Goal: Information Seeking & Learning: Learn about a topic

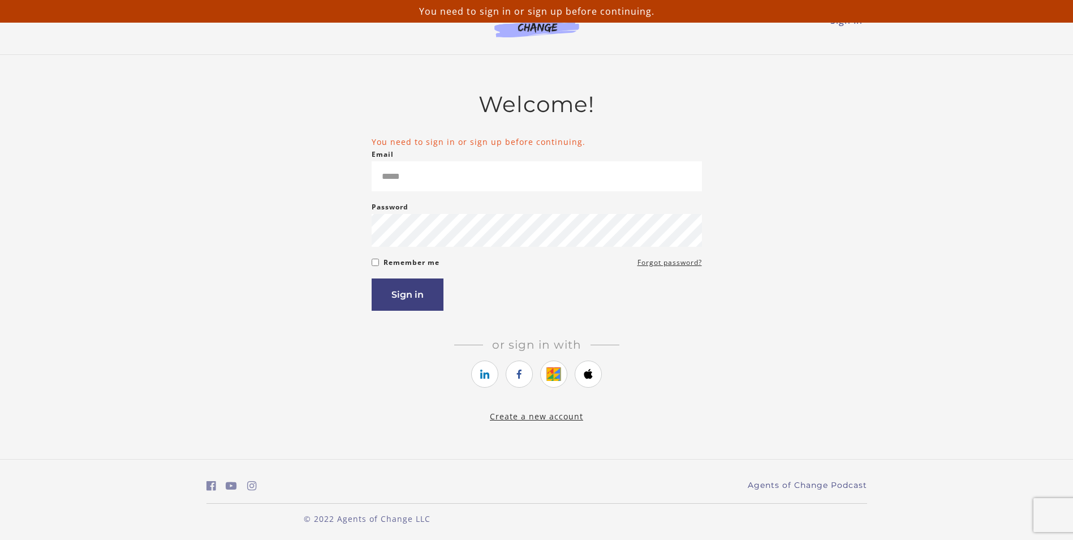
type input "**********"
click at [420, 296] on button "Sign in" at bounding box center [408, 294] width 72 height 32
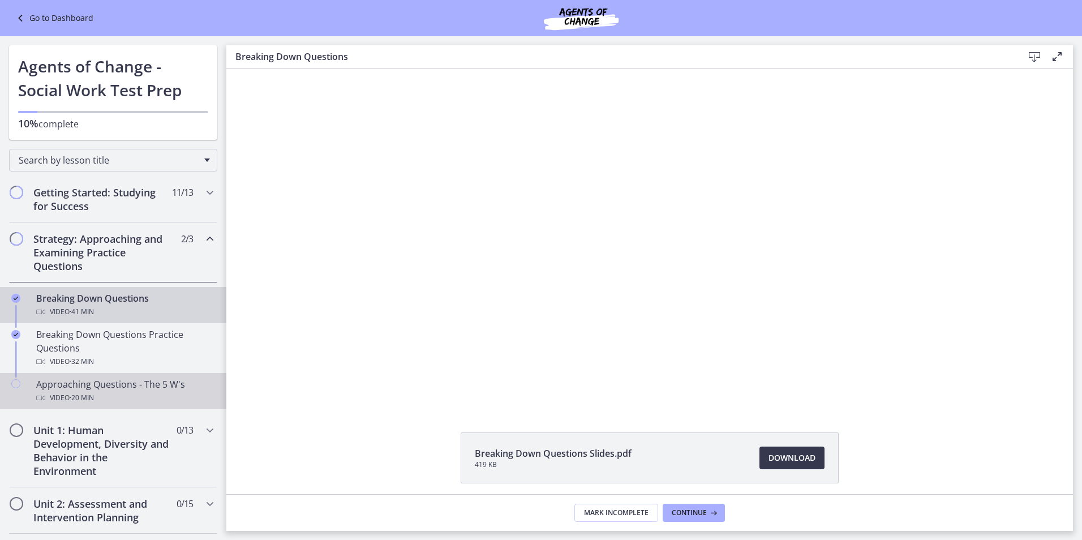
click at [90, 388] on div "Approaching Questions - The 5 W's Video · 20 min" at bounding box center [124, 390] width 177 height 27
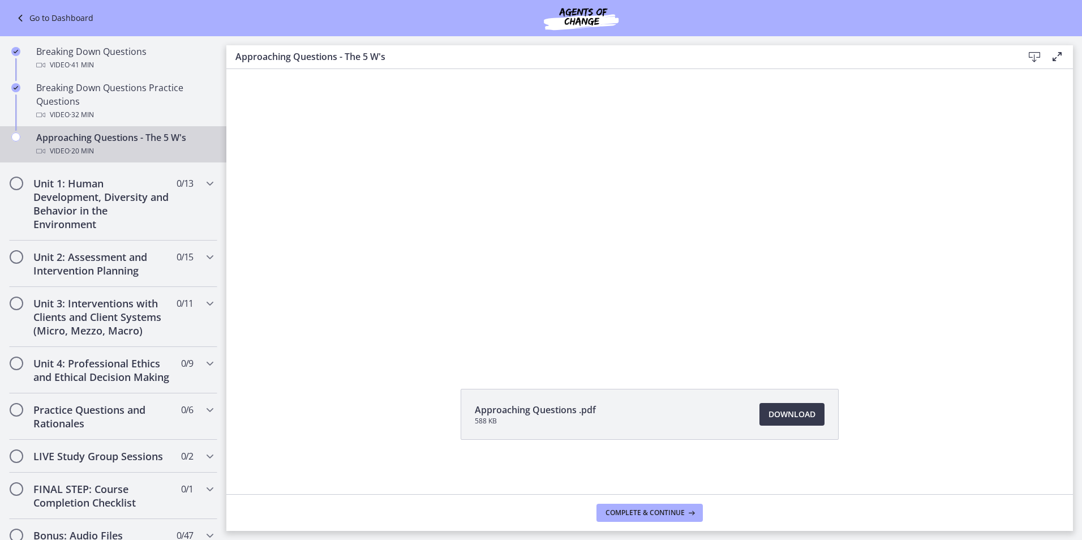
scroll to position [250, 0]
click at [201, 188] on div "Unit 1: Human Development, Diversity and Behavior in the Environment 0 / 13 Com…" at bounding box center [113, 201] width 208 height 74
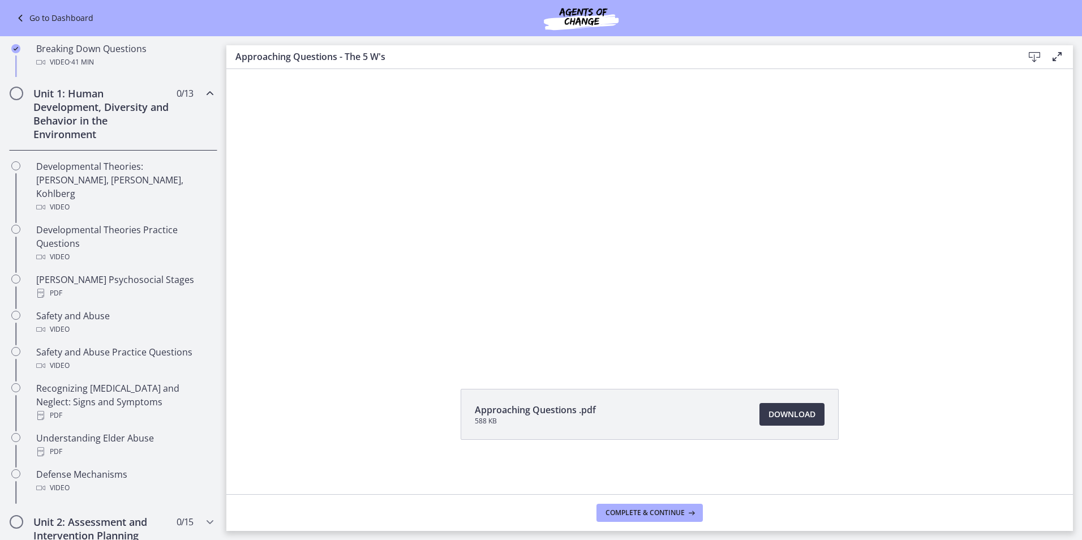
scroll to position [248, 0]
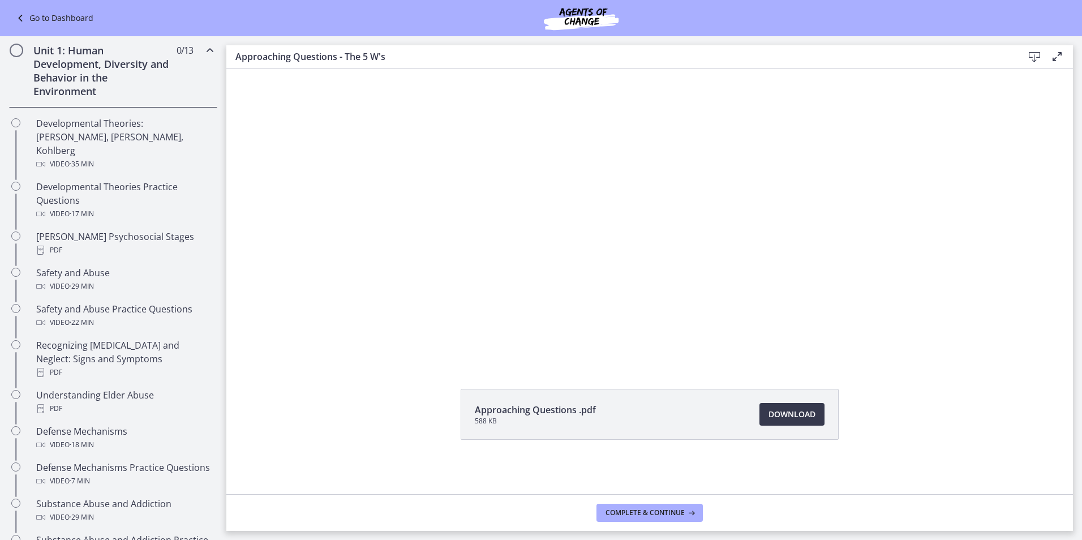
click at [935, 443] on div "Approaching Questions .pdf 588 KB Download Opens in a new window" at bounding box center [649, 441] width 846 height 105
click at [902, 417] on div "Approaching Questions .pdf 588 KB Download Opens in a new window" at bounding box center [649, 441] width 846 height 105
click at [901, 291] on div at bounding box center [650, 193] width 600 height 337
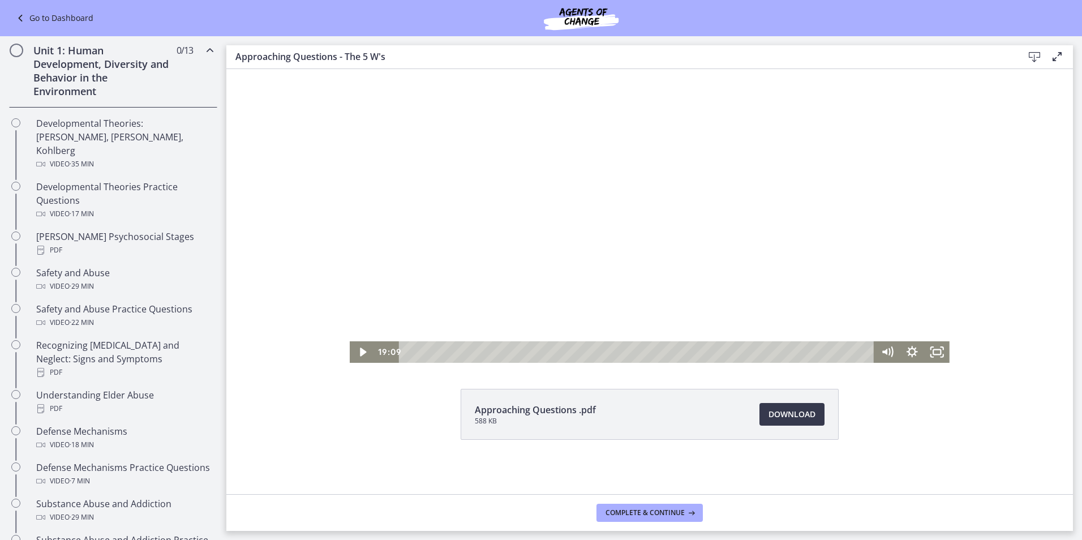
click at [715, 274] on div at bounding box center [650, 193] width 600 height 337
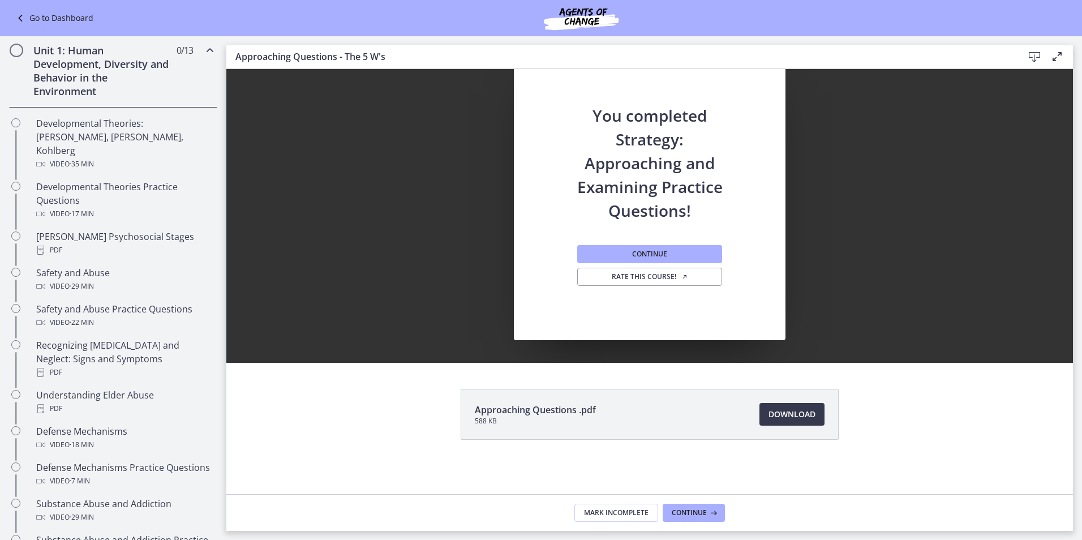
scroll to position [0, 0]
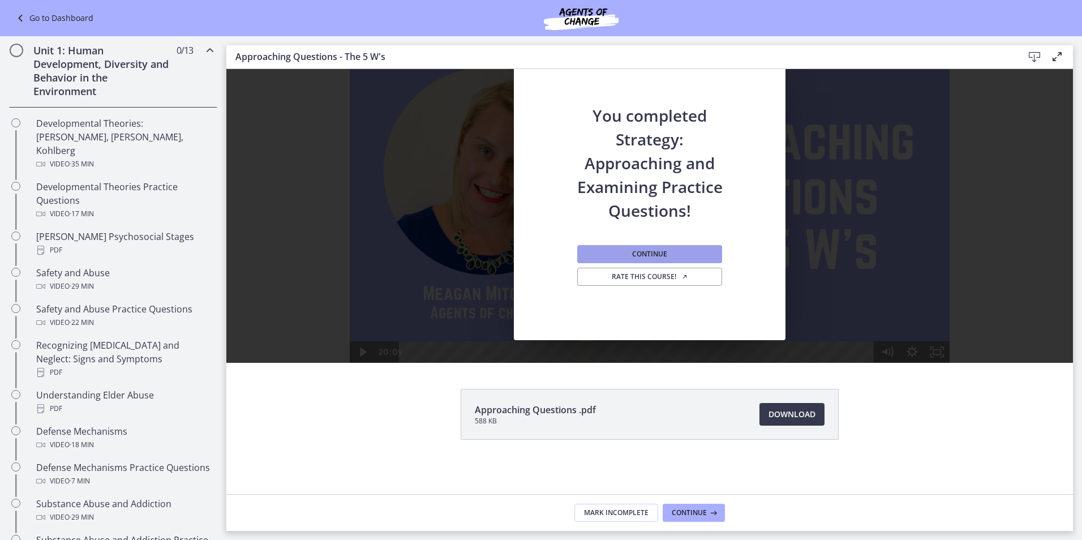
click at [665, 253] on button "Continue" at bounding box center [649, 254] width 145 height 18
